Goal: Complete application form

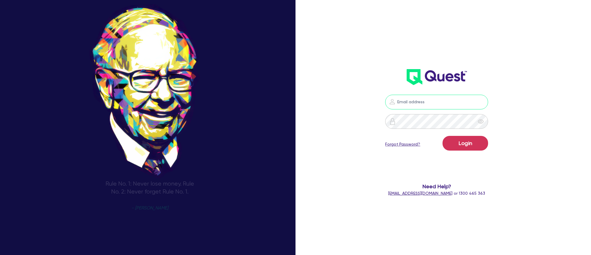
type input "[PERSON_NAME][EMAIL_ADDRESS][DOMAIN_NAME]"
click at [482, 146] on div "Login Forgot Password?" at bounding box center [436, 144] width 103 height 17
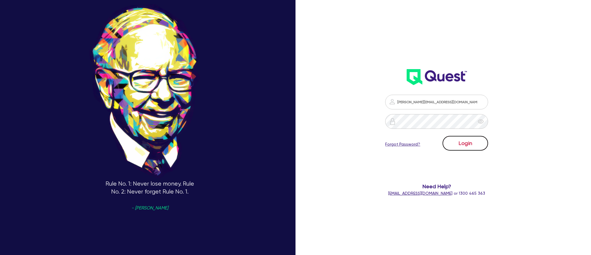
click at [473, 140] on button "Login" at bounding box center [466, 143] width 46 height 15
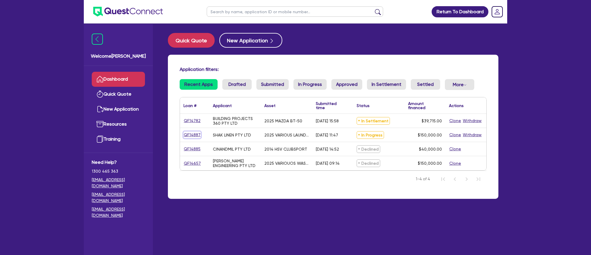
click at [190, 131] on link "QF14887" at bounding box center [191, 134] width 17 height 7
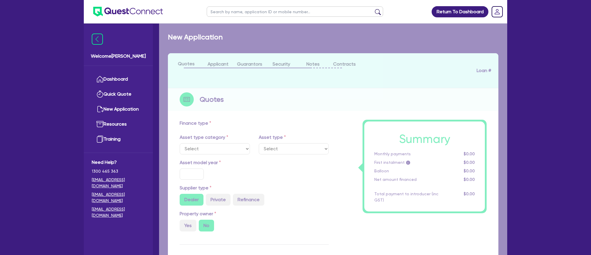
select select "TERTIARY_ASSETS"
type input "2025"
radio input "true"
type input "160,000"
type input "10,000"
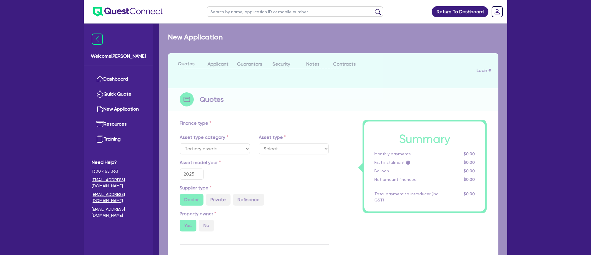
type input "4"
type input "6,000"
type input "17.95"
type input "900"
select select "OTHER_TERTIARY"
